Goal: Task Accomplishment & Management: Use online tool/utility

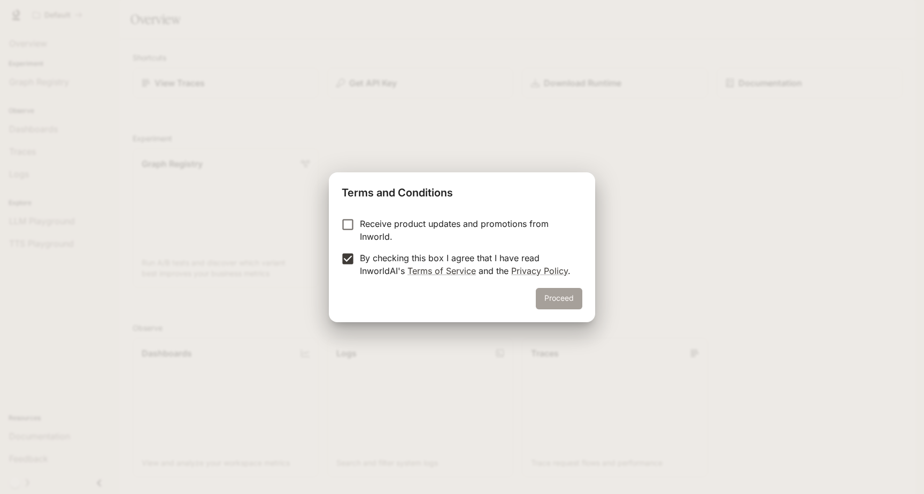
click at [567, 298] on button "Proceed" at bounding box center [559, 298] width 47 height 21
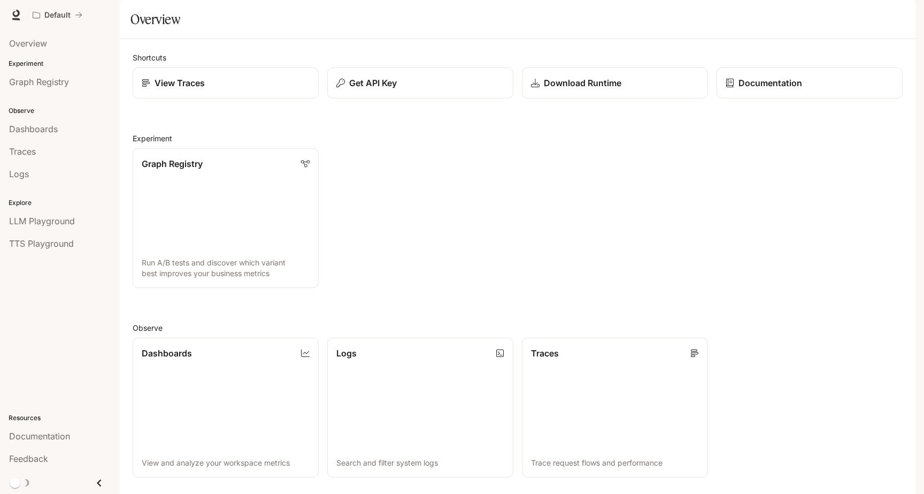
click at [902, 17] on icon "button" at bounding box center [901, 15] width 6 height 6
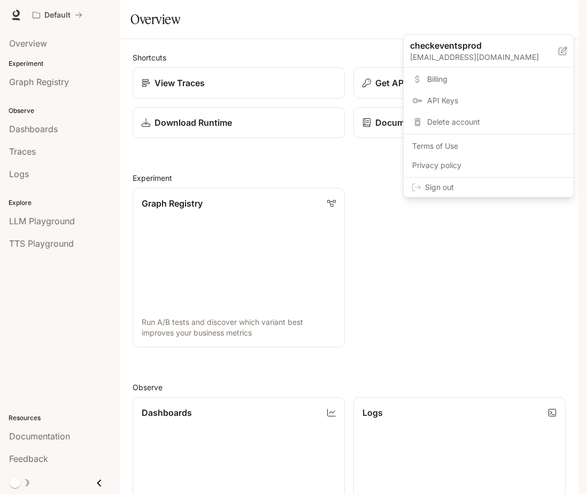
click at [465, 266] on div at bounding box center [293, 247] width 587 height 494
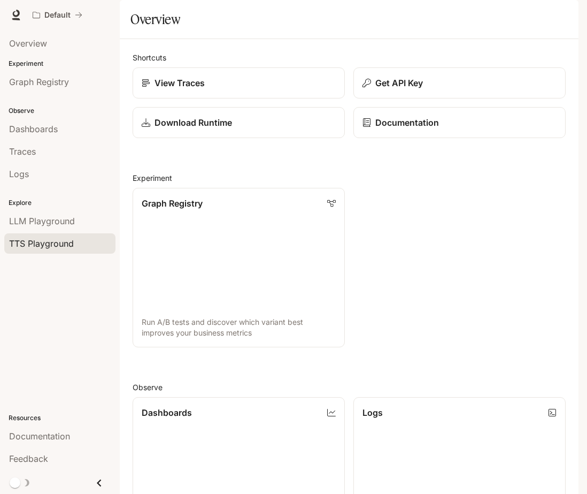
click at [55, 243] on span "TTS Playground" at bounding box center [41, 243] width 65 height 13
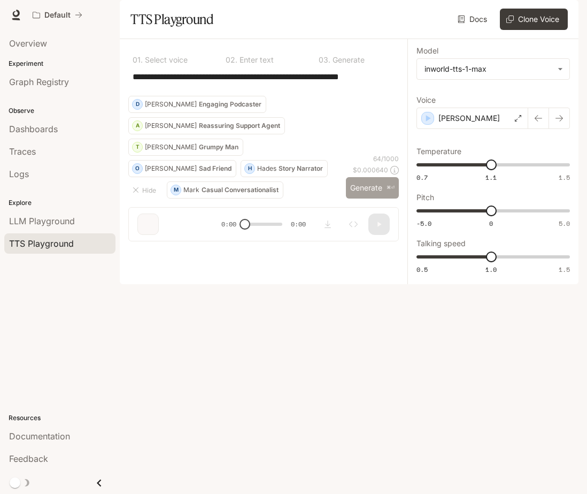
click at [374, 199] on button "Generate ⌘⏎" at bounding box center [372, 188] width 53 height 22
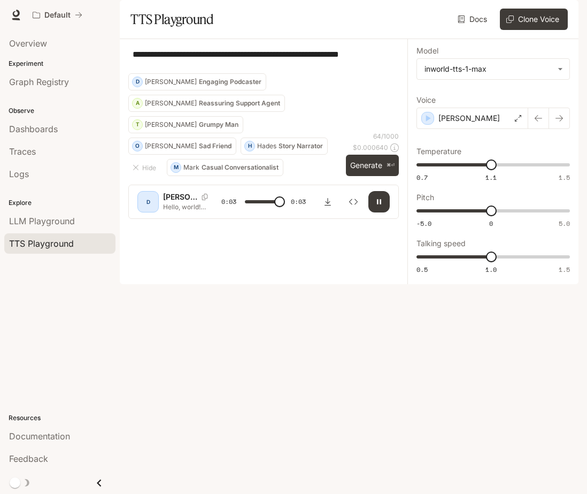
type input "*"
click at [84, 130] on div "Dashboards" at bounding box center [60, 128] width 102 height 13
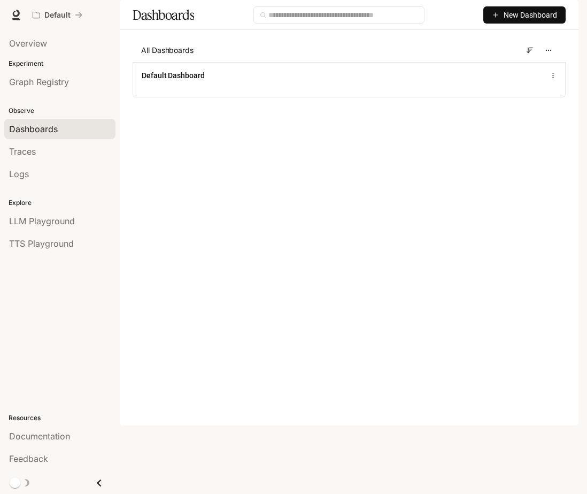
click at [507, 21] on span "New Dashboard" at bounding box center [530, 15] width 53 height 12
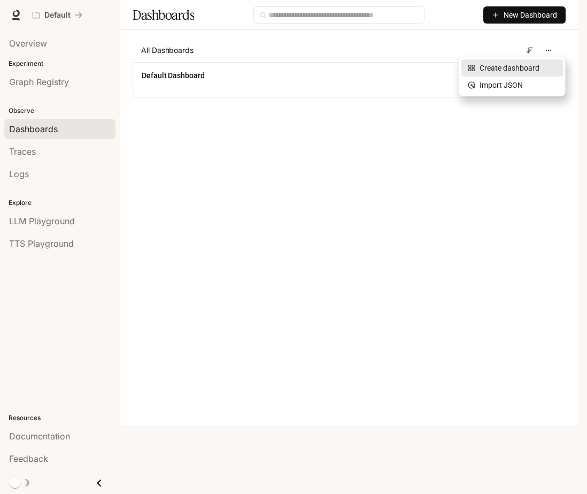
click at [500, 71] on div "Create dashboard" at bounding box center [512, 68] width 89 height 12
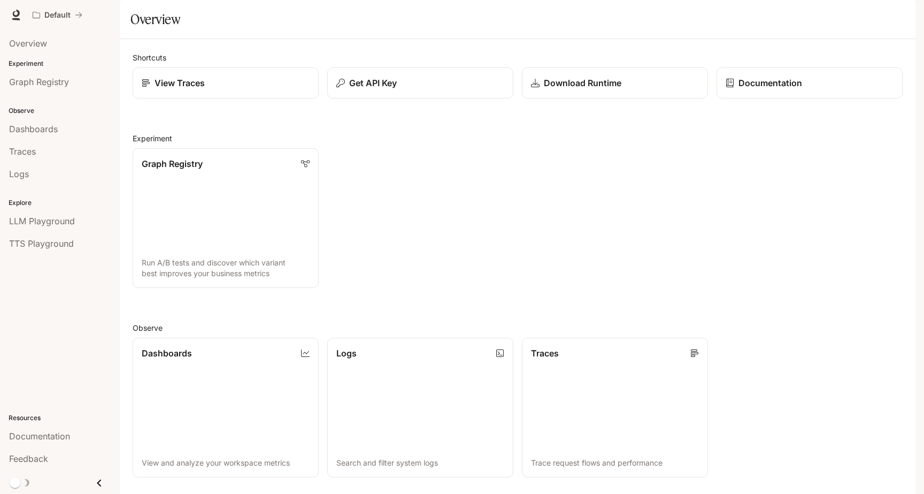
click at [898, 14] on icon "button" at bounding box center [900, 15] width 9 height 9
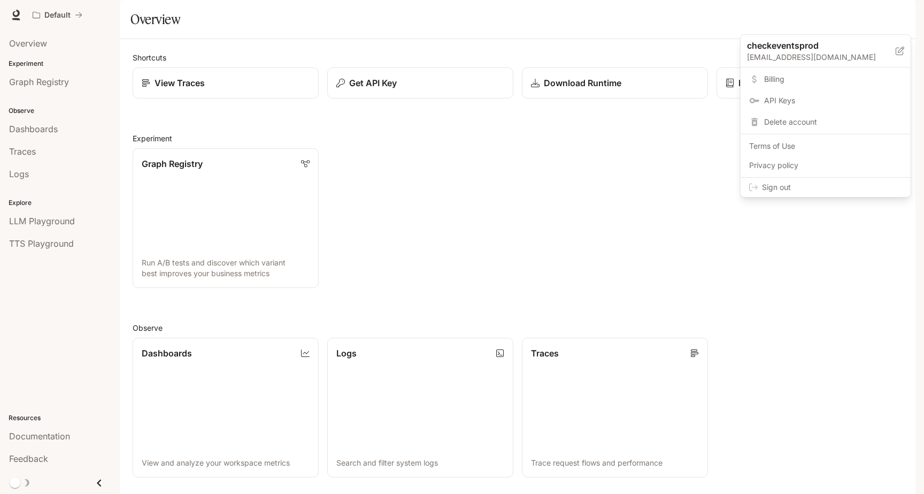
click at [761, 185] on div "Sign out" at bounding box center [826, 187] width 170 height 19
